Goal: Navigation & Orientation: Find specific page/section

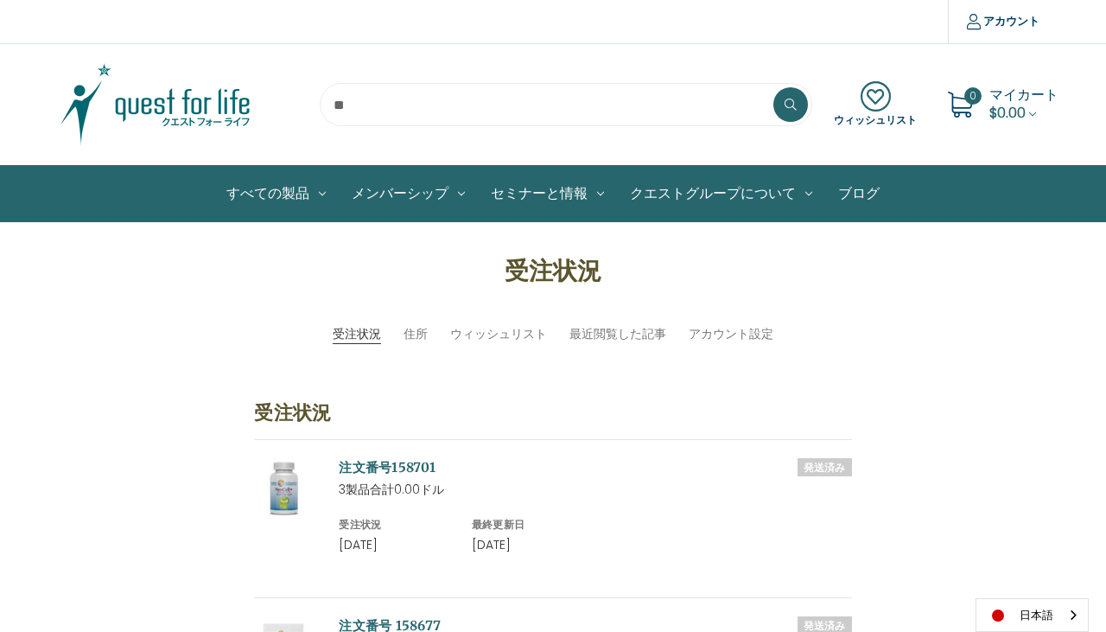
click at [378, 109] on input "search" at bounding box center [566, 104] width 492 height 43
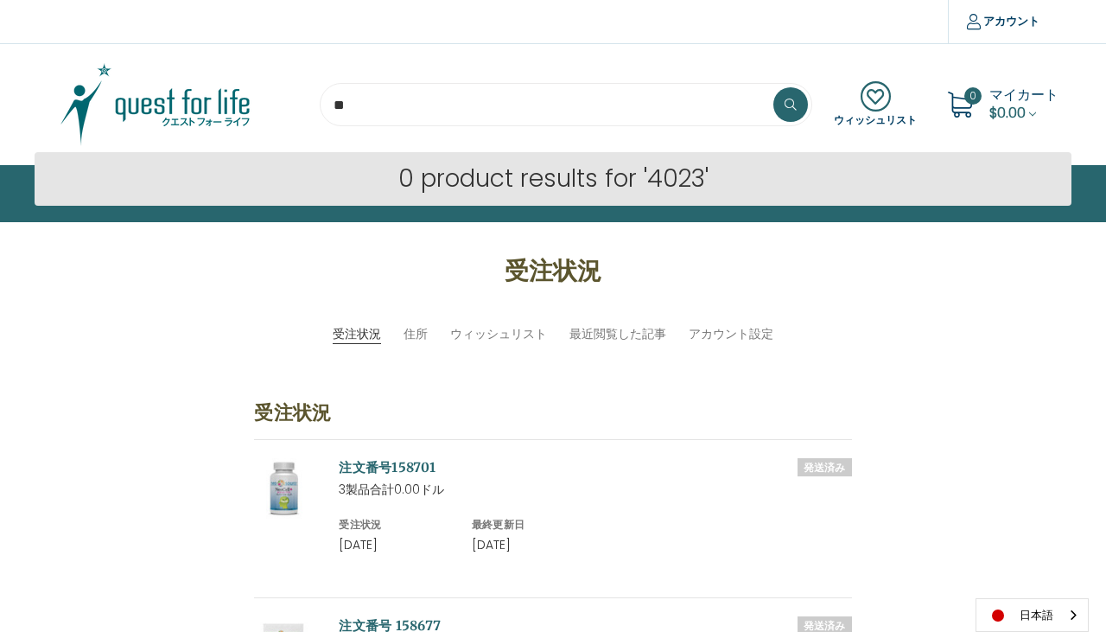
type input "*"
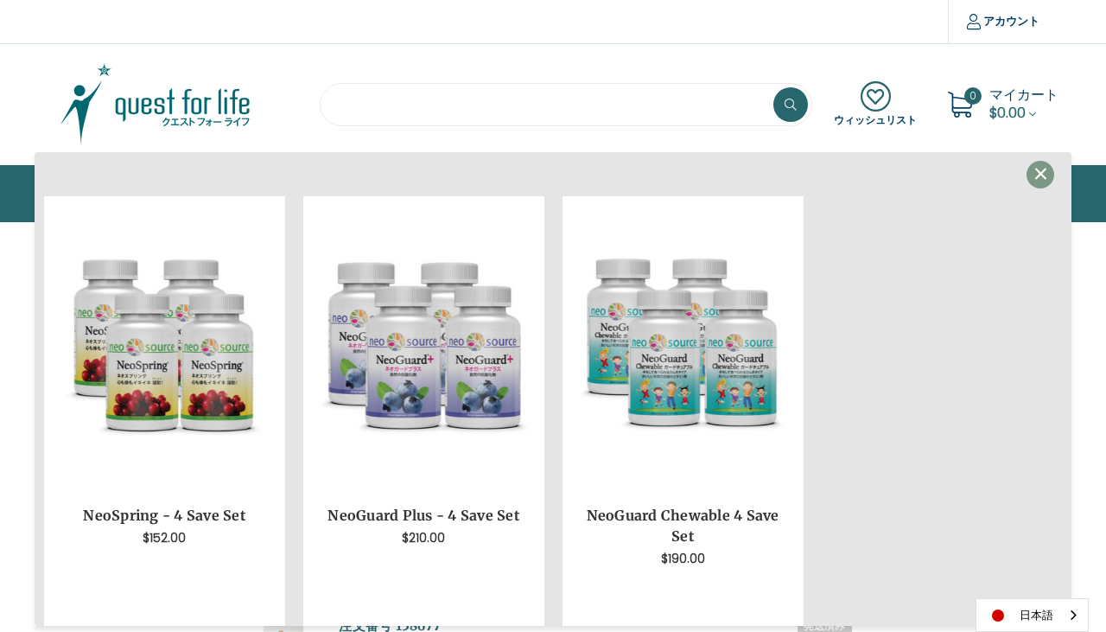
click at [41, 120] on div at bounding box center [164, 104] width 259 height 86
click at [1045, 171] on span "×" at bounding box center [1040, 174] width 16 height 39
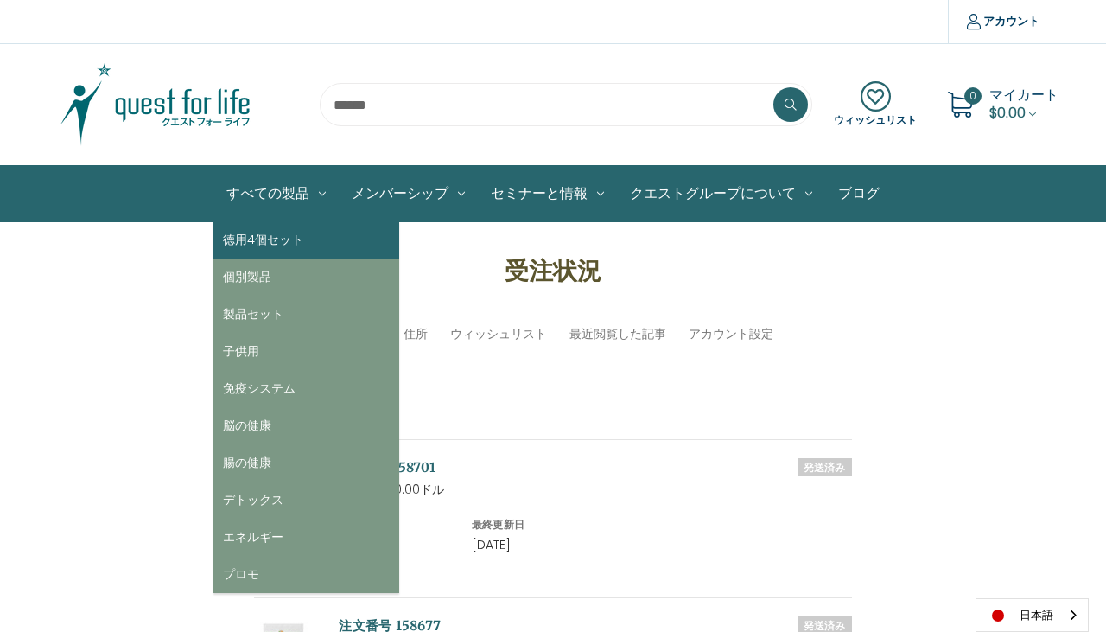
click at [268, 238] on link "徳用4個セット" at bounding box center [306, 239] width 186 height 37
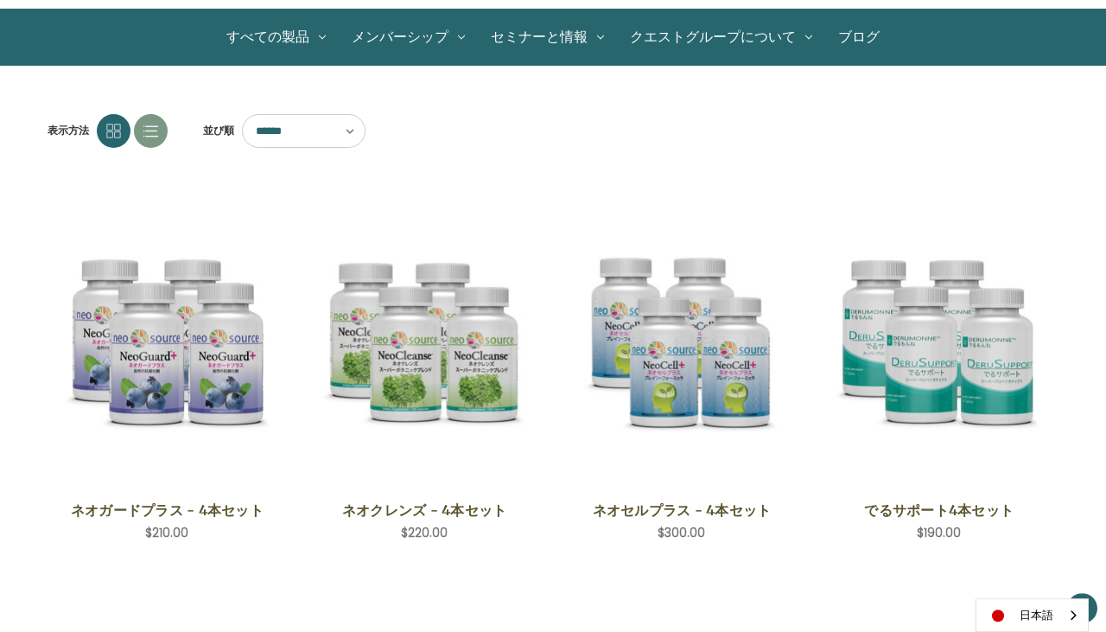
scroll to position [160, 0]
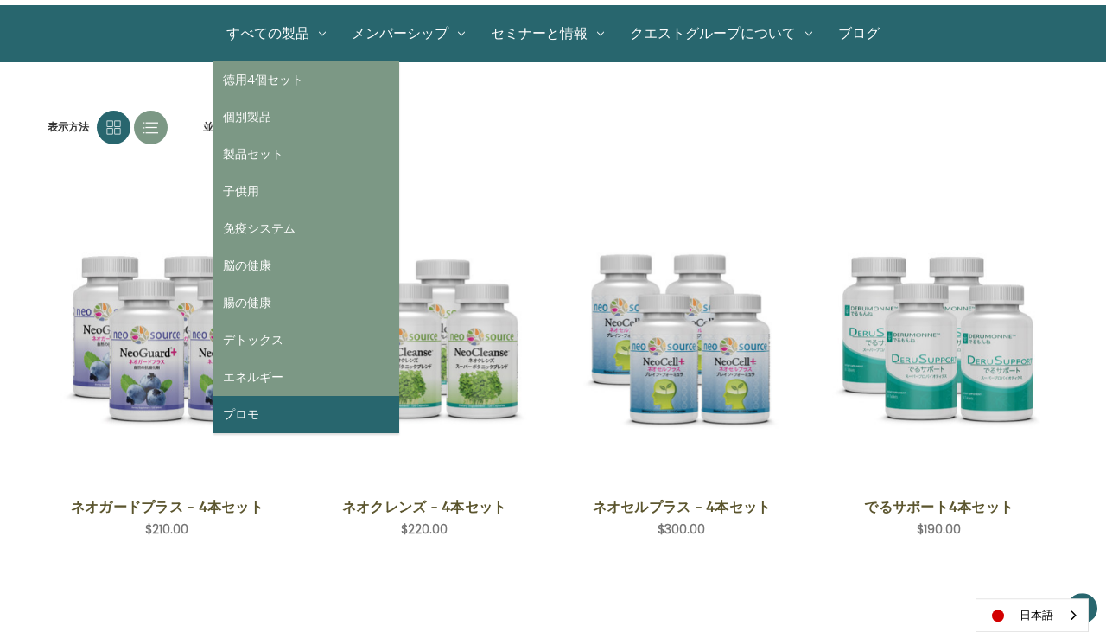
click at [252, 414] on link "プロモ" at bounding box center [306, 414] width 186 height 37
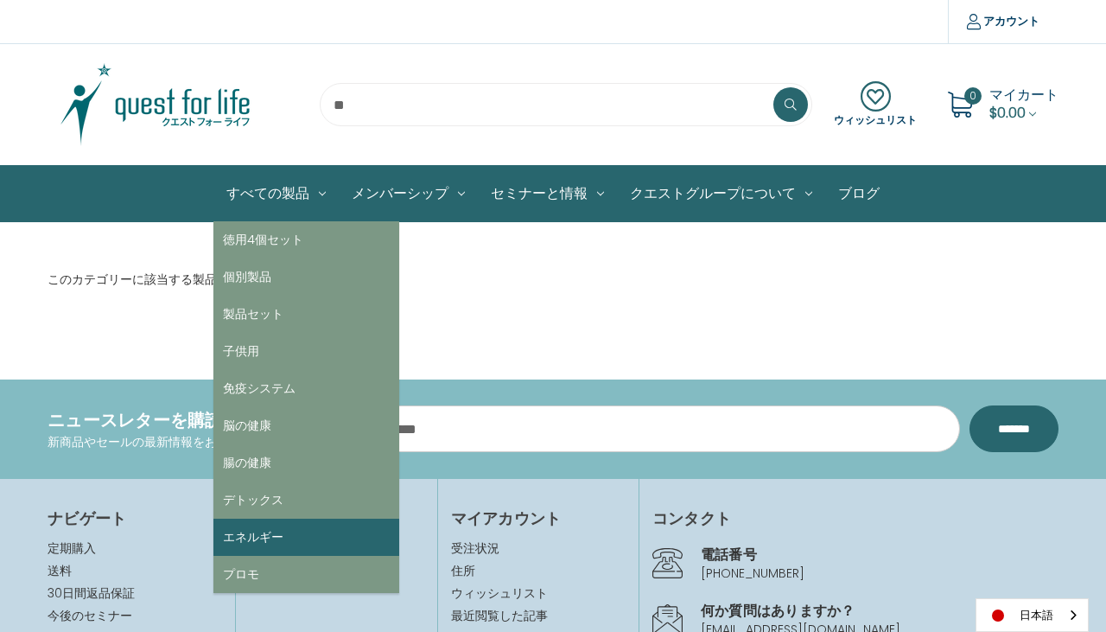
click at [254, 533] on link "エネルギー" at bounding box center [306, 536] width 186 height 37
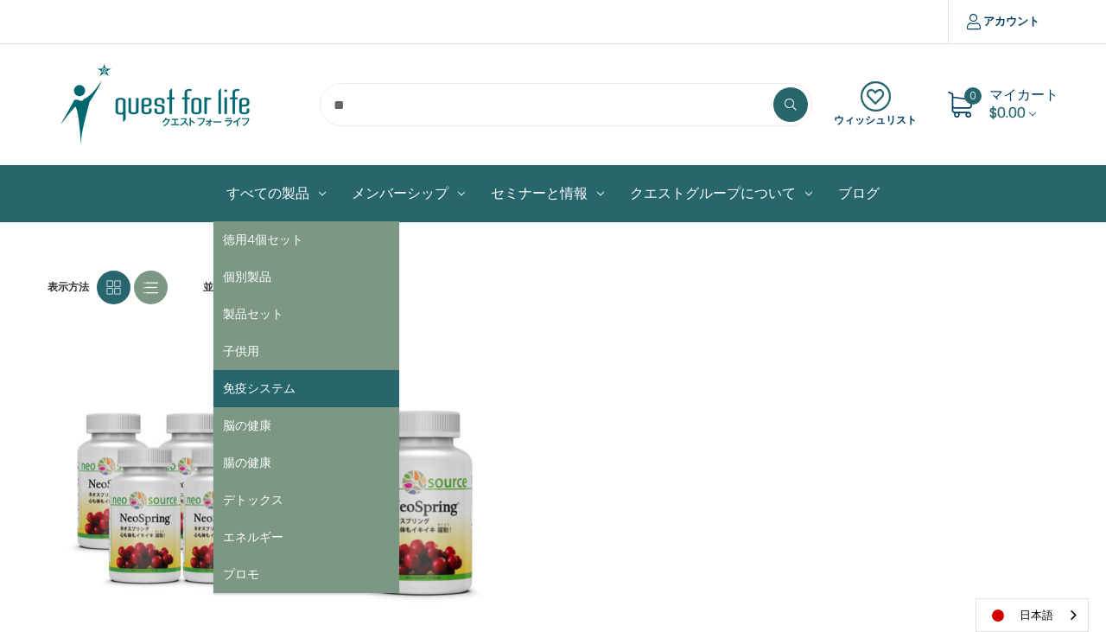
click at [254, 387] on link "免疫システム" at bounding box center [306, 388] width 186 height 37
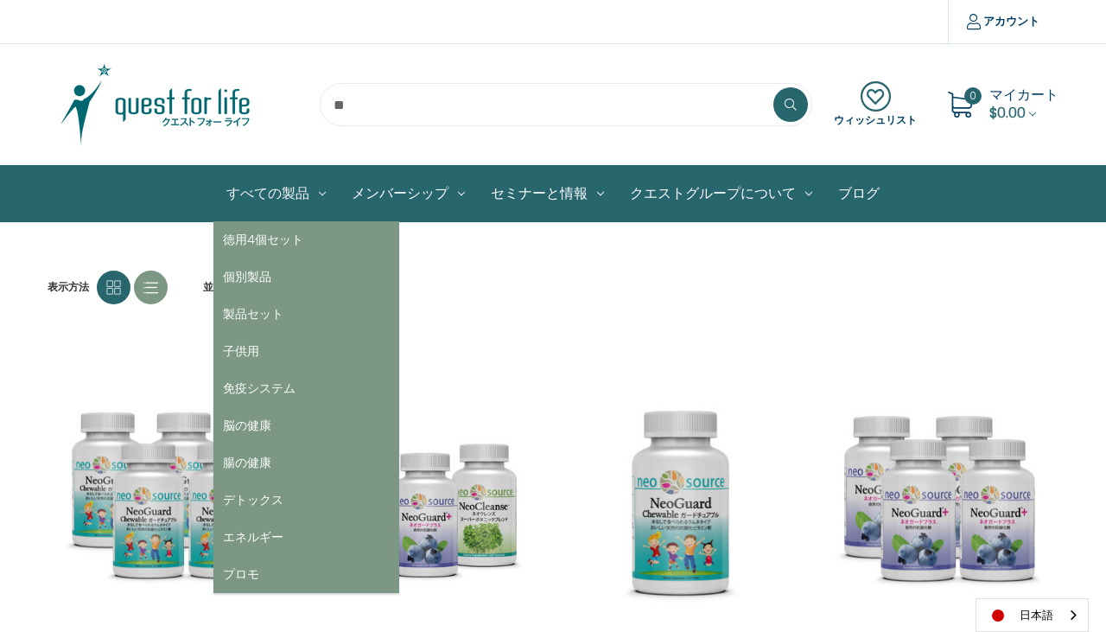
click at [270, 189] on link "すべての製品" at bounding box center [275, 193] width 125 height 55
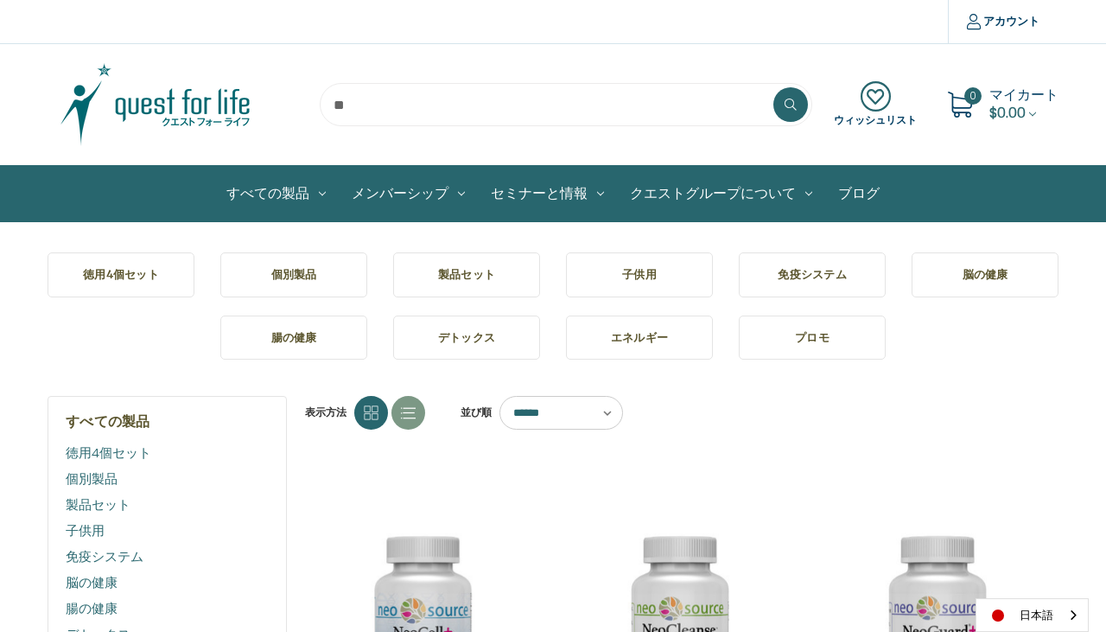
click at [111, 277] on h5 "徳用4個セット" at bounding box center [120, 274] width 119 height 17
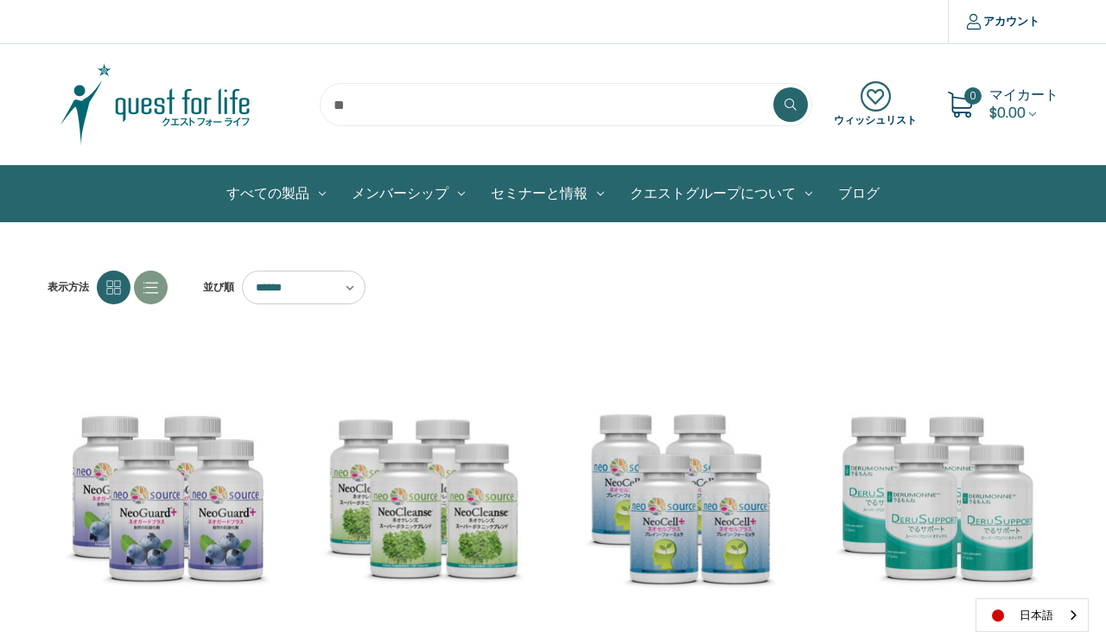
click at [861, 190] on link "ブログ" at bounding box center [858, 193] width 67 height 55
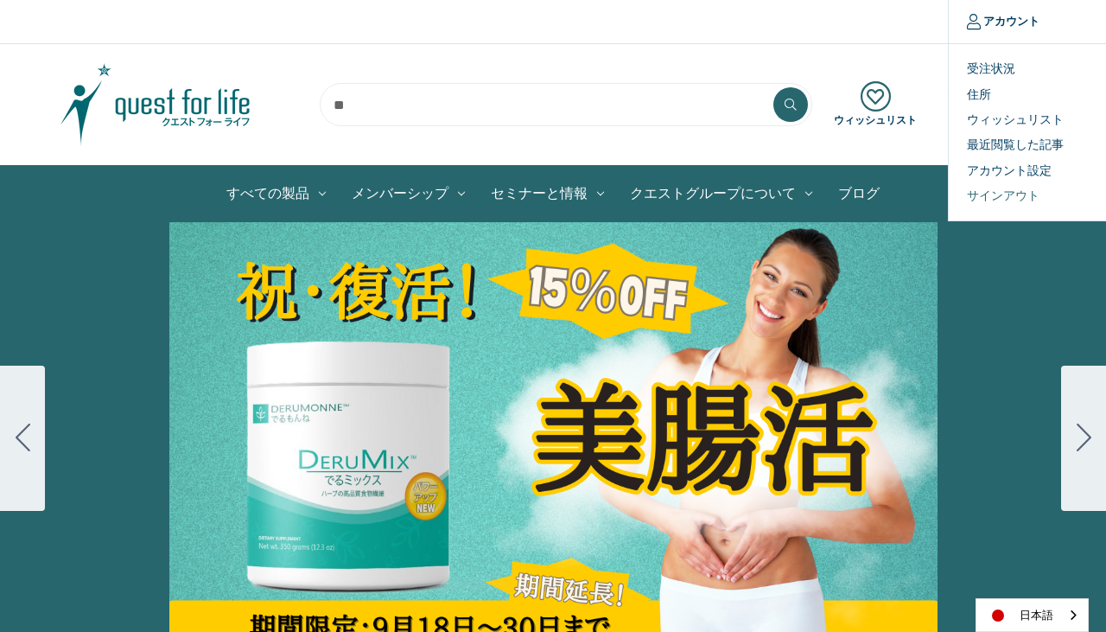
click at [1012, 194] on link "サインアウト" at bounding box center [1034, 195] width 171 height 25
